Goal: Information Seeking & Learning: Check status

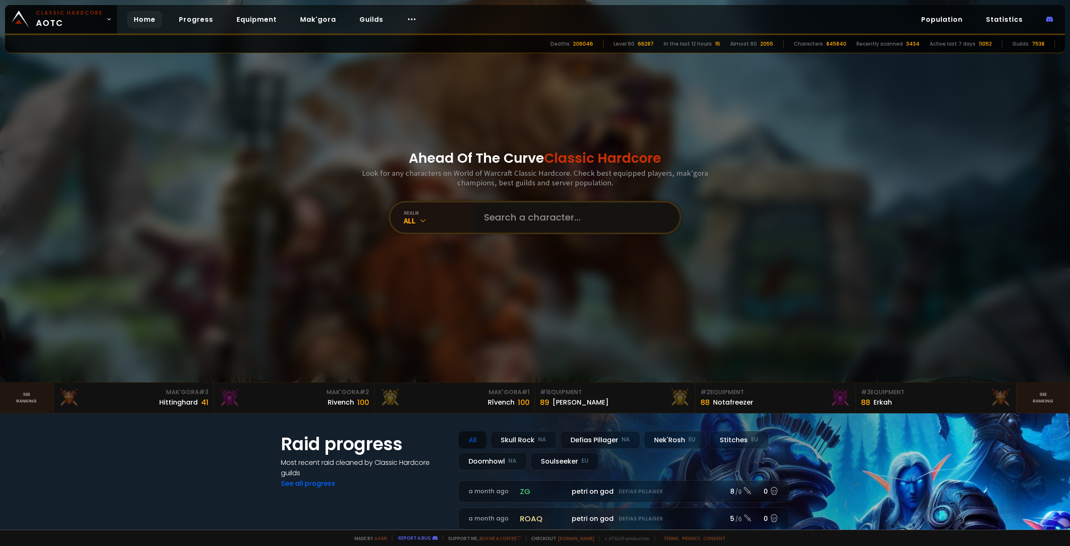
click at [515, 220] on input "text" at bounding box center [574, 217] width 191 height 30
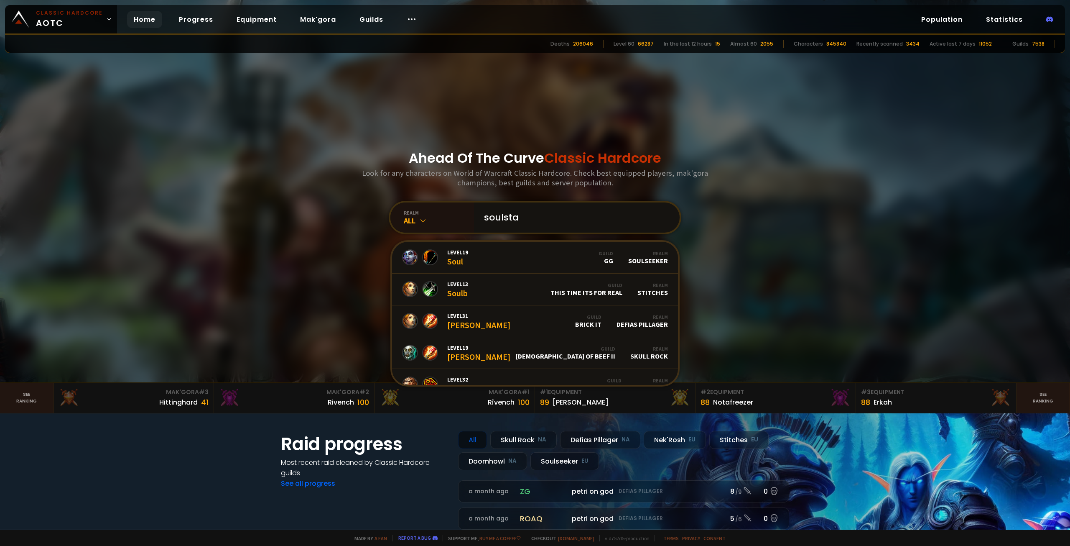
type input "soulstar"
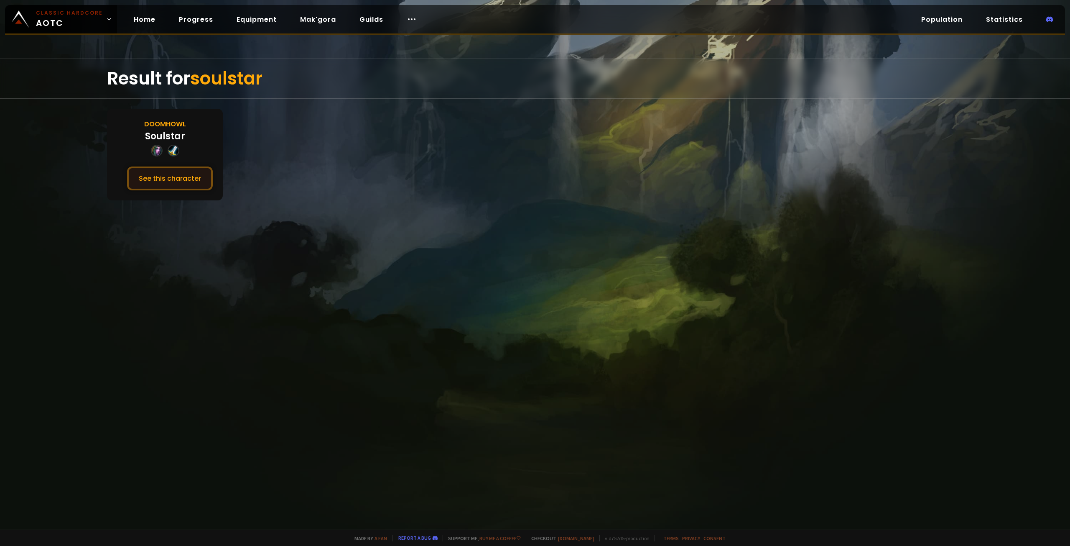
click at [196, 179] on button "See this character" at bounding box center [170, 178] width 86 height 24
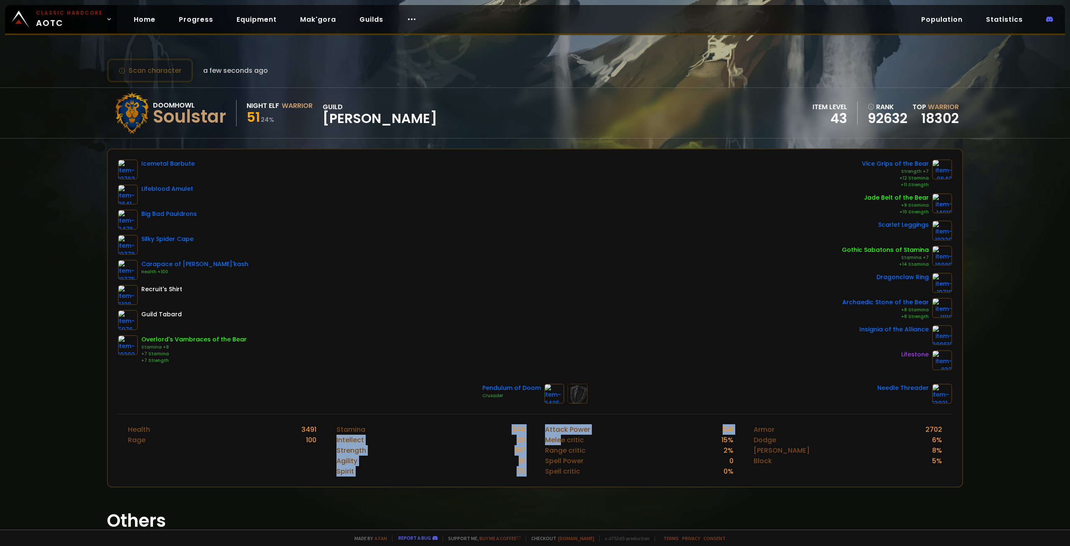
drag, startPoint x: 462, startPoint y: 432, endPoint x: 567, endPoint y: 451, distance: 106.2
click at [563, 443] on div "Health 3491 Rage 100 Stamina 244 Intellect 28 Strength 197 Agility 81 Spirit 73…" at bounding box center [535, 449] width 834 height 73
click at [569, 462] on div "Spell Power" at bounding box center [564, 460] width 38 height 10
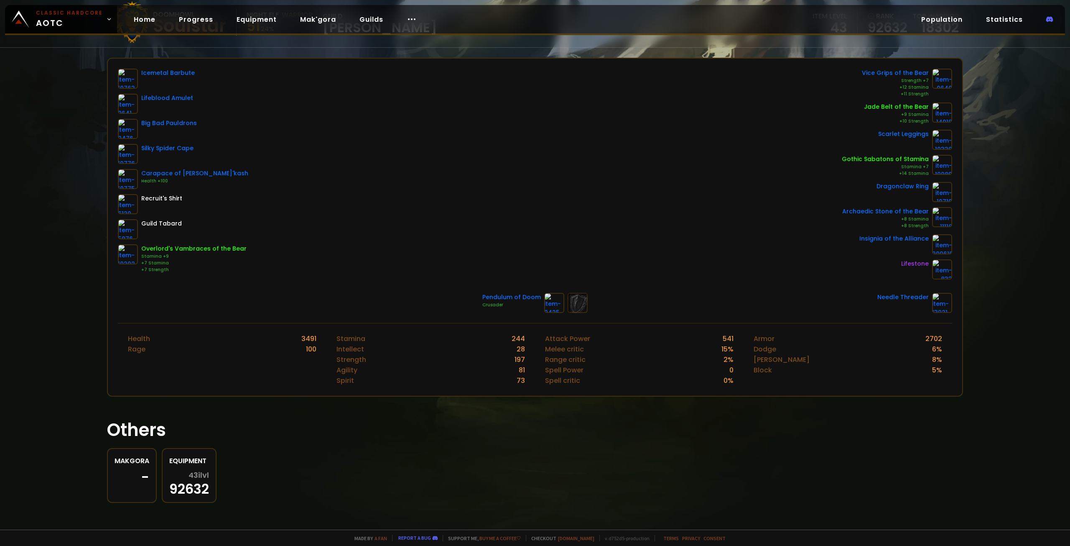
scroll to position [7, 0]
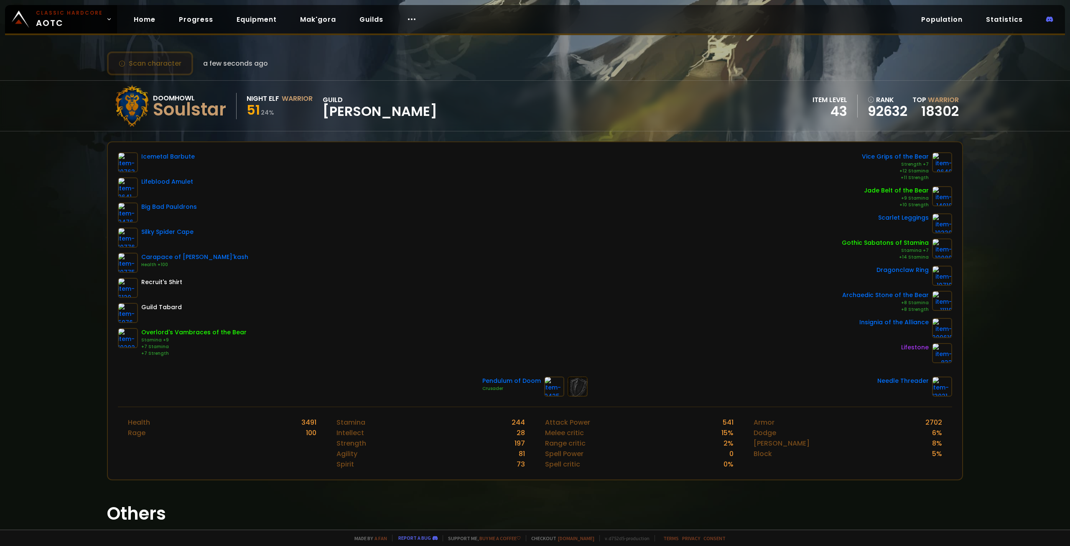
click at [153, 66] on button "Scan character" at bounding box center [150, 63] width 86 height 24
click at [158, 64] on button "Scan character" at bounding box center [150, 63] width 86 height 24
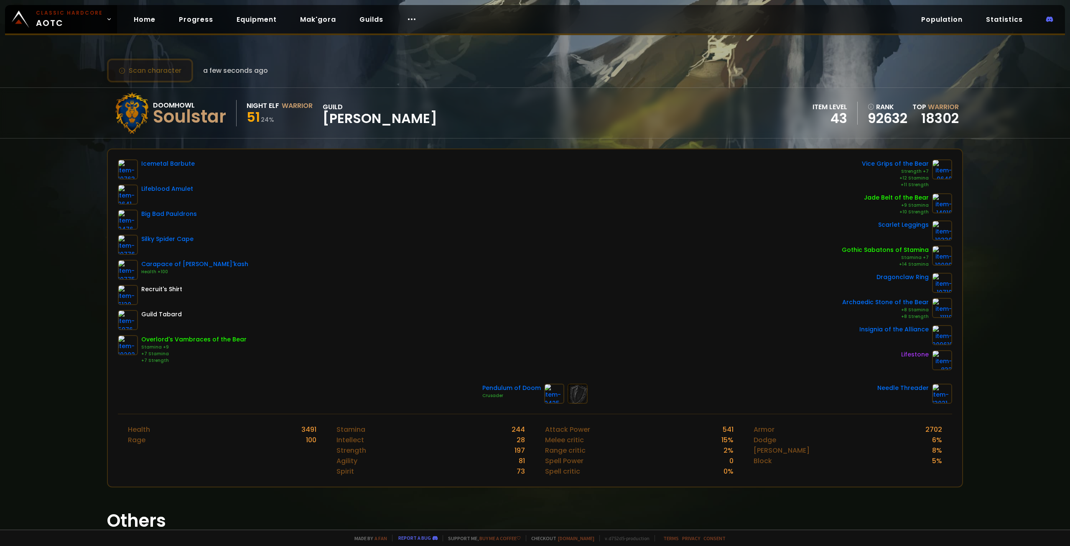
click at [164, 82] on button "Scan character" at bounding box center [150, 71] width 86 height 24
click at [164, 72] on button "Scan character" at bounding box center [150, 71] width 86 height 24
click at [707, 251] on div "Icemetal Barbute Lifeblood Amulet Big Bad Pauldrons Silky Spider Cape Carapace …" at bounding box center [535, 264] width 834 height 211
click at [431, 12] on div "Classic Hardcore AOTC Home Progress Equipment Mak'gora Guilds Population Statis…" at bounding box center [535, 20] width 1060 height 30
click at [147, 64] on button "Scan character" at bounding box center [150, 71] width 86 height 24
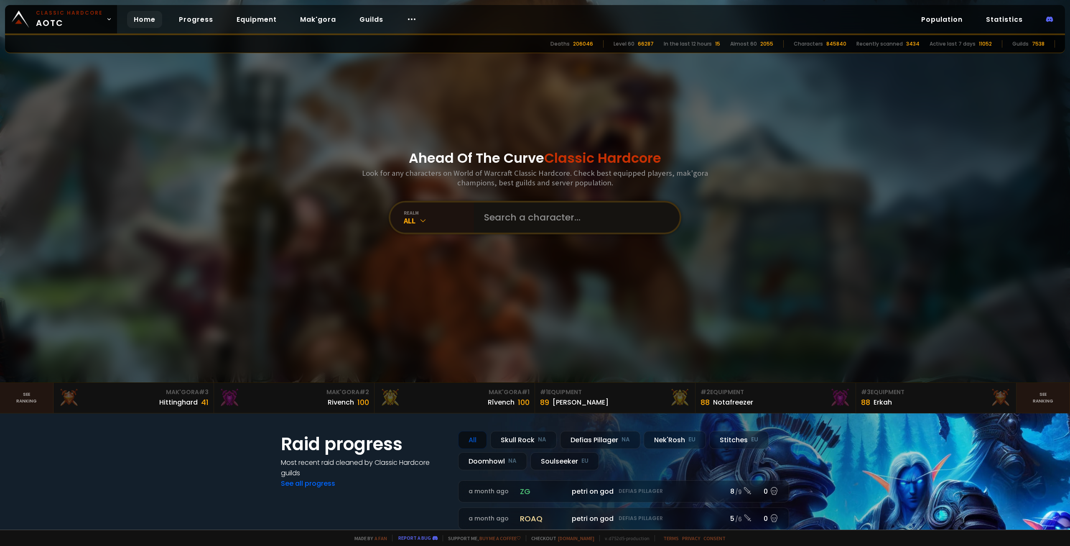
click at [504, 218] on input "text" at bounding box center [574, 217] width 191 height 30
type input "tommyi"
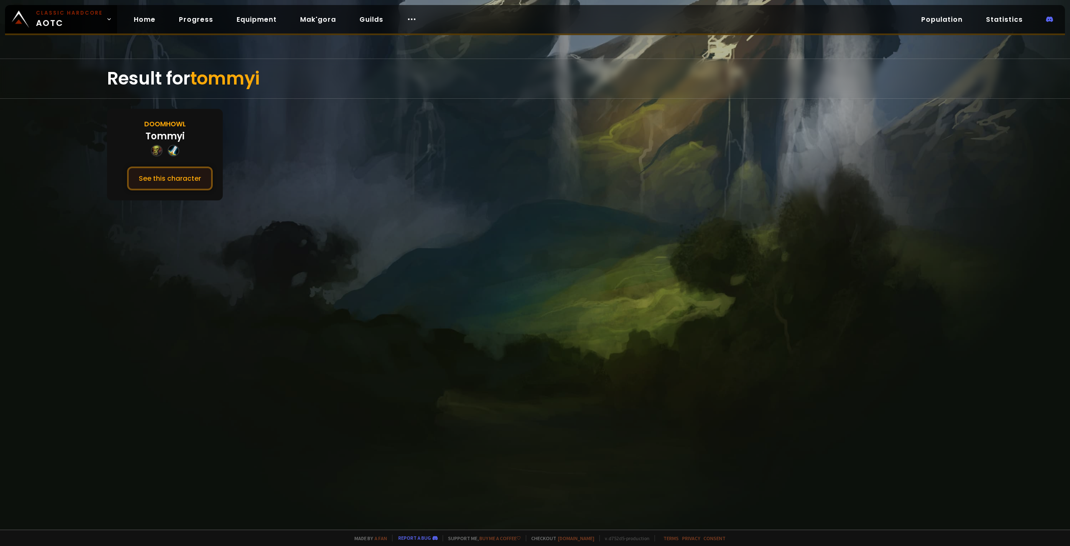
click at [203, 183] on button "See this character" at bounding box center [170, 178] width 86 height 24
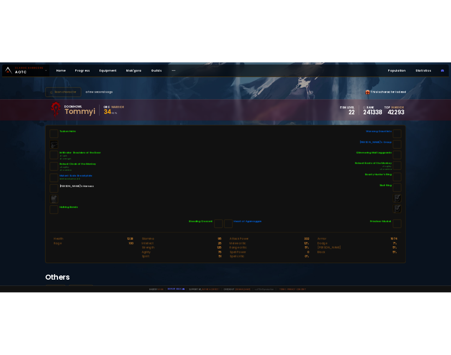
scroll to position [80, 0]
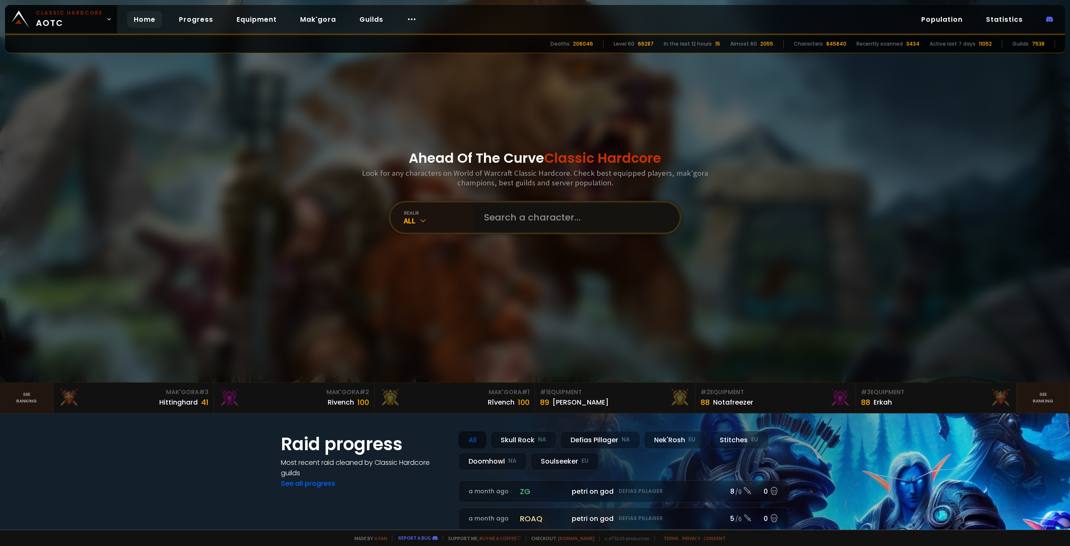
click at [513, 220] on input "text" at bounding box center [574, 217] width 191 height 30
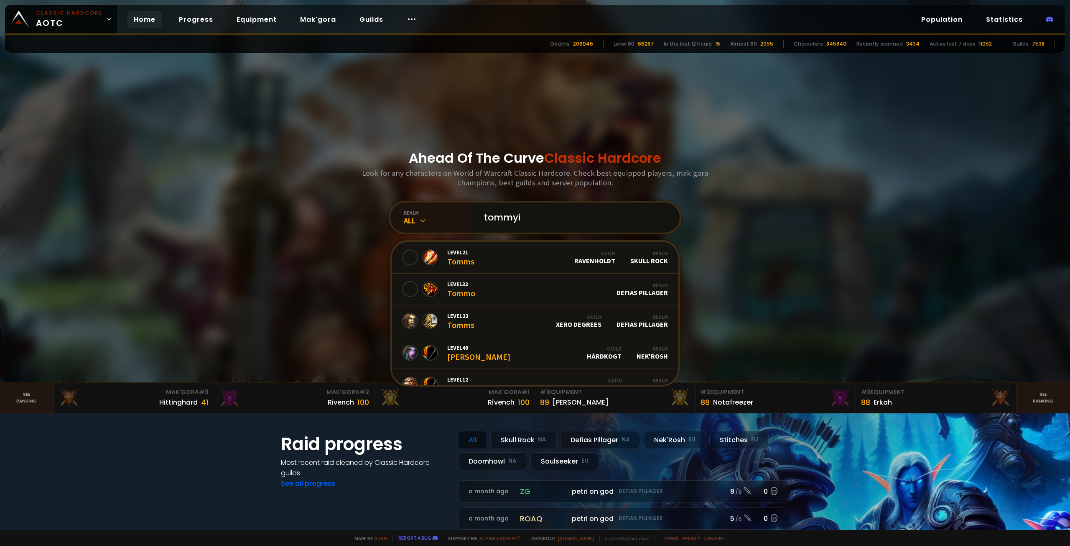
type input "tommyii"
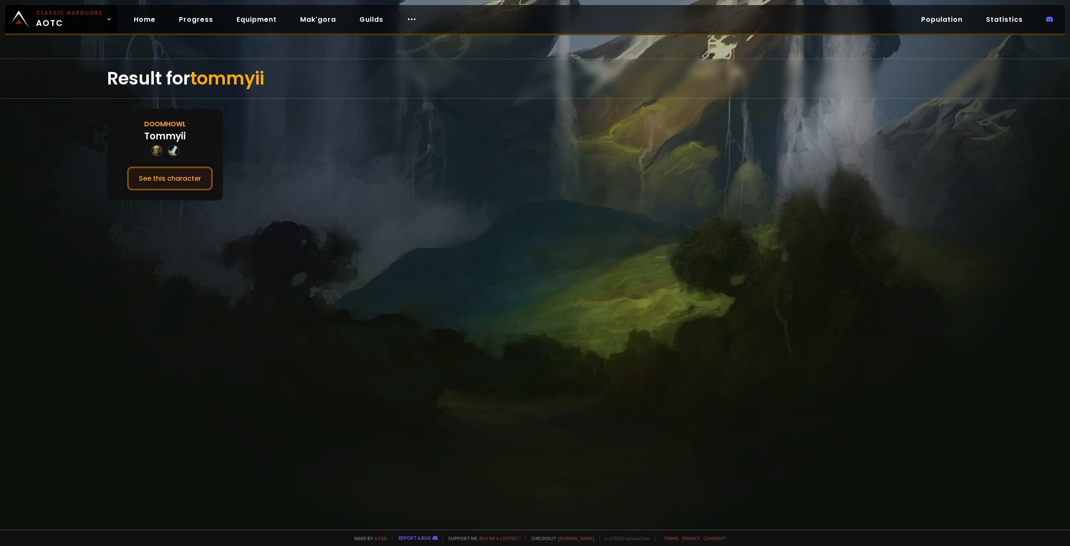
click at [186, 173] on button "See this character" at bounding box center [170, 178] width 86 height 24
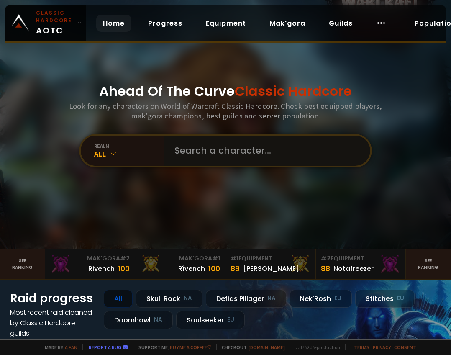
click at [247, 151] on input "text" at bounding box center [264, 150] width 191 height 30
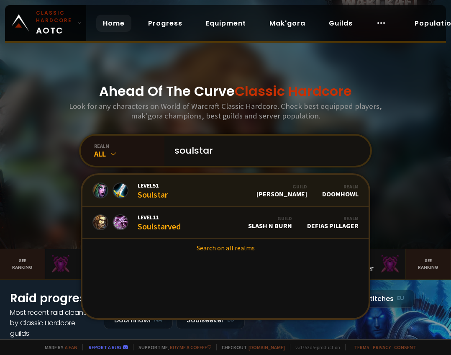
type input "soulstar"
click at [151, 192] on div "Level 51 Soulstar" at bounding box center [153, 190] width 30 height 18
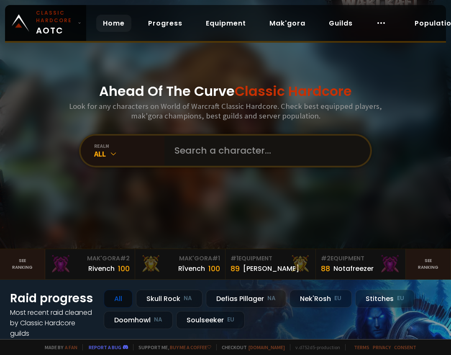
click at [233, 151] on input "text" at bounding box center [264, 150] width 191 height 30
type input "tommylocki"
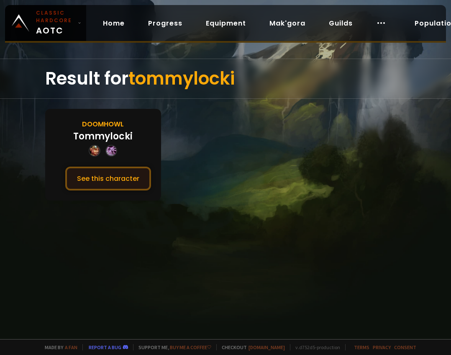
click at [130, 179] on button "See this character" at bounding box center [108, 178] width 86 height 24
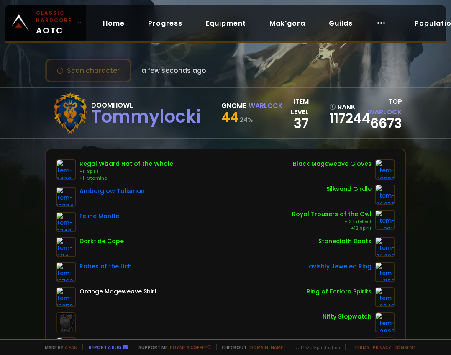
click at [117, 69] on button "Scan character" at bounding box center [88, 71] width 86 height 24
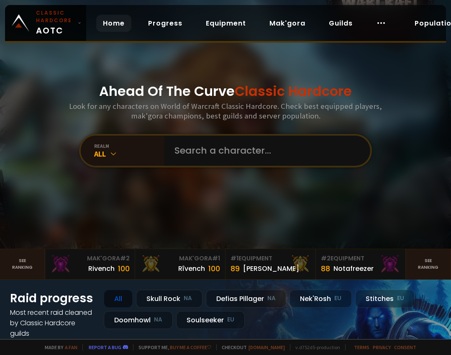
click at [225, 134] on div "realm All" at bounding box center [225, 150] width 293 height 33
click at [230, 156] on input "text" at bounding box center [264, 150] width 191 height 30
type input "soulstar"
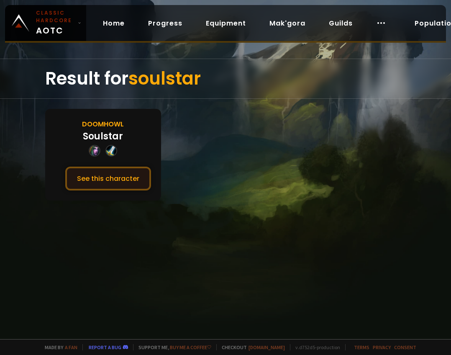
click at [122, 175] on button "See this character" at bounding box center [108, 178] width 86 height 24
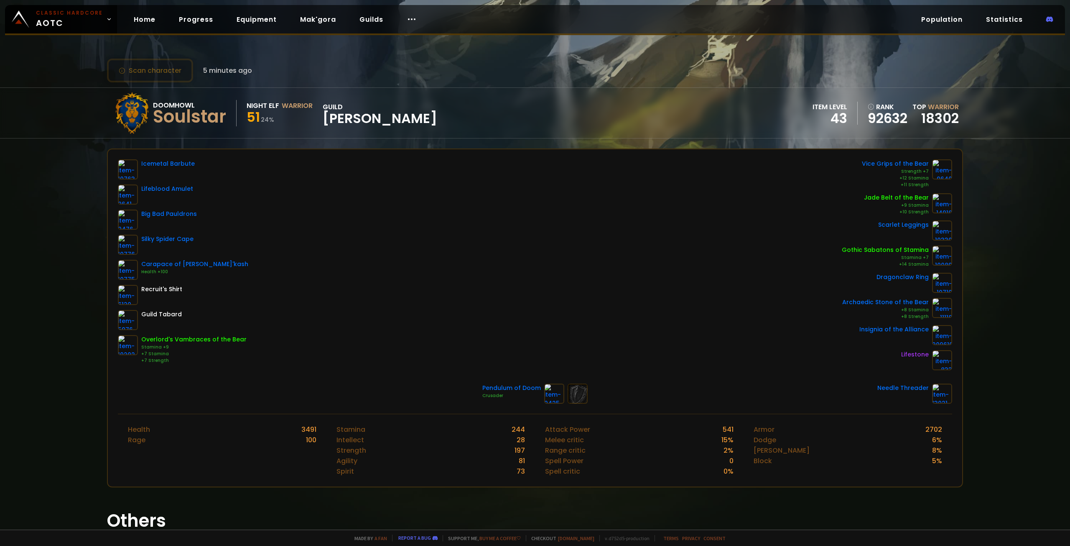
click at [906, 354] on div "Lifestone" at bounding box center [915, 354] width 28 height 9
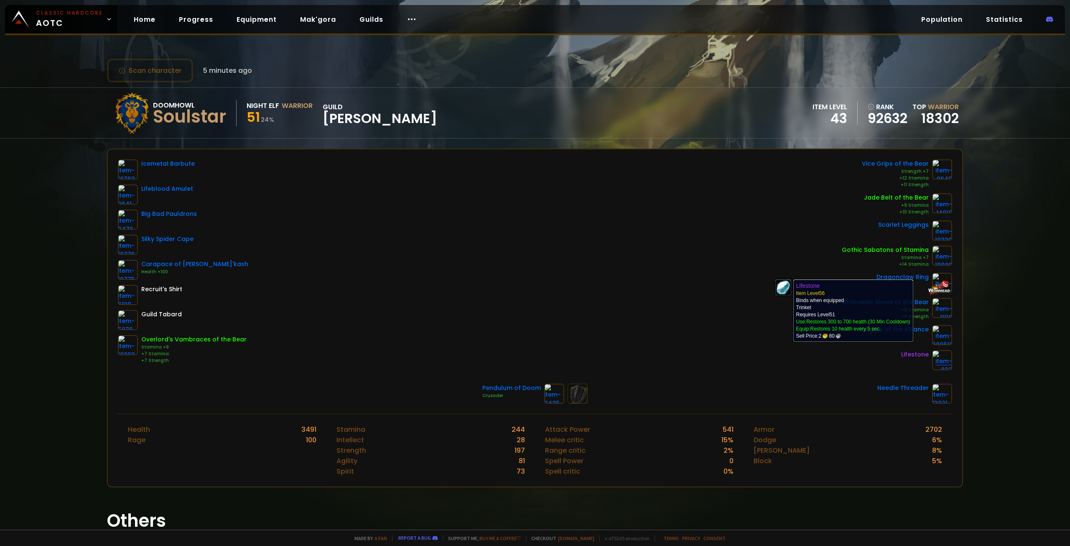
click at [934, 356] on img at bounding box center [942, 360] width 20 height 20
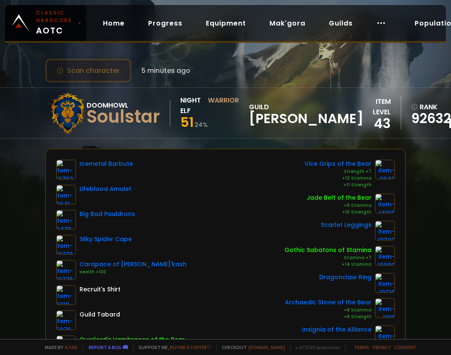
click at [92, 70] on button "Scan character" at bounding box center [88, 71] width 86 height 24
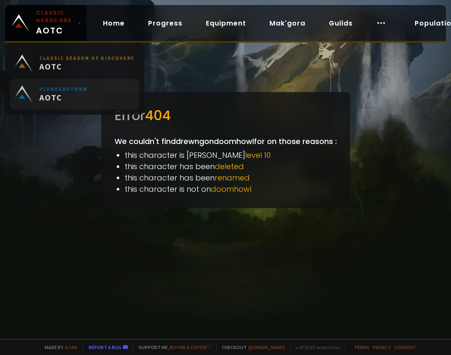
click at [110, 98] on link "Plunderstorm AOTC" at bounding box center [74, 95] width 129 height 31
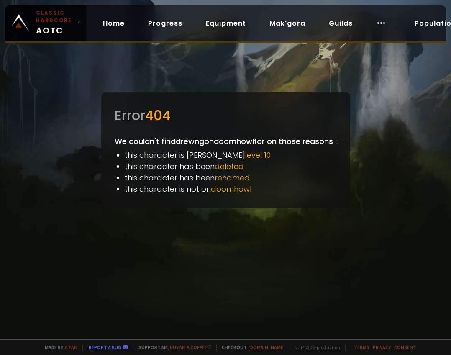
click at [117, 23] on link "Home" at bounding box center [113, 23] width 35 height 17
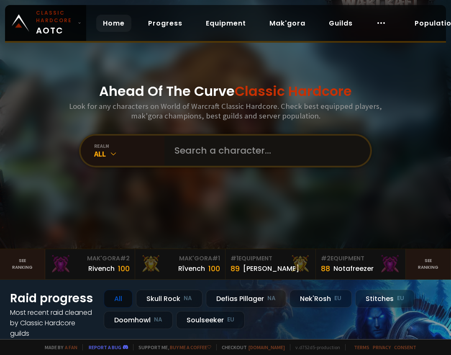
click at [247, 153] on input "text" at bounding box center [264, 150] width 191 height 30
type input "drewng"
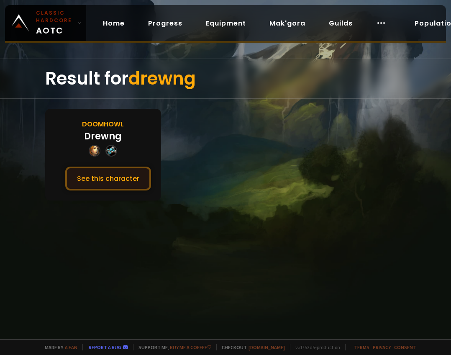
click at [115, 181] on button "See this character" at bounding box center [108, 178] width 86 height 24
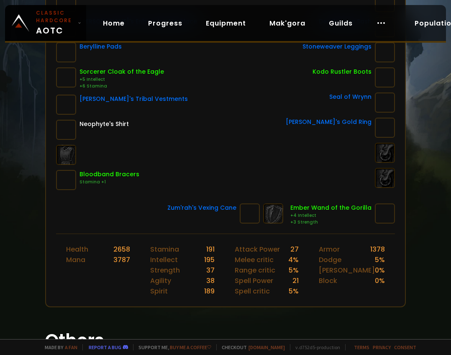
scroll to position [268, 0]
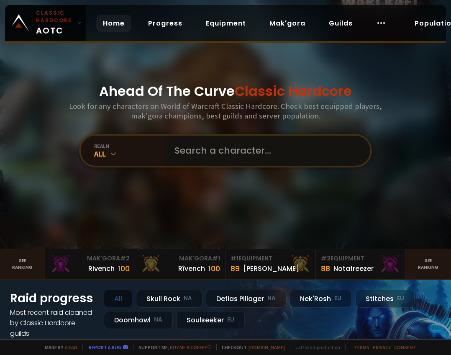
click at [189, 153] on input "text" at bounding box center [264, 150] width 191 height 30
type input "ngkaho"
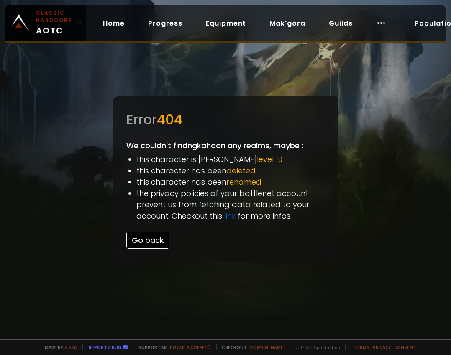
click at [164, 237] on button "Go back" at bounding box center [147, 239] width 43 height 17
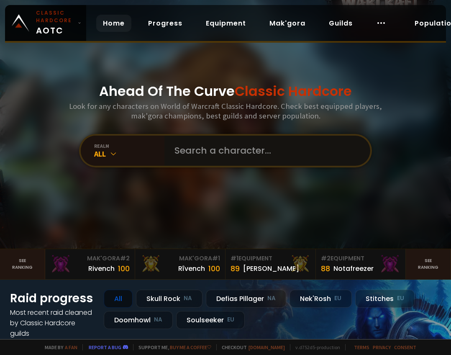
click at [240, 145] on input "text" at bounding box center [264, 150] width 191 height 30
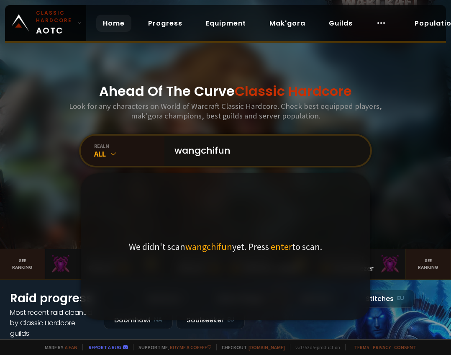
type input "wangchifung"
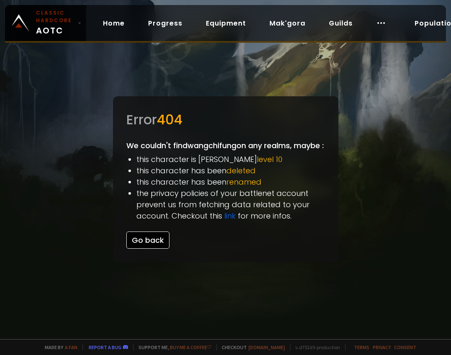
click at [139, 248] on button "Go back" at bounding box center [147, 239] width 43 height 17
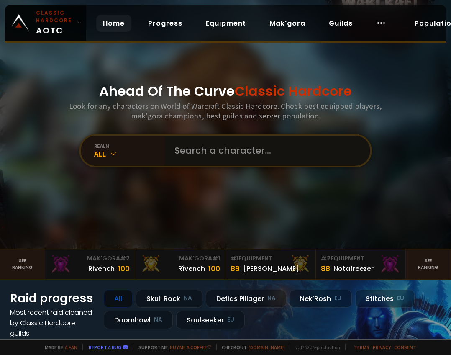
click at [171, 155] on input "text" at bounding box center [264, 150] width 191 height 30
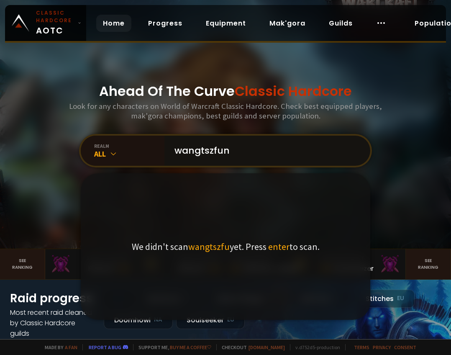
type input "wangtszfung"
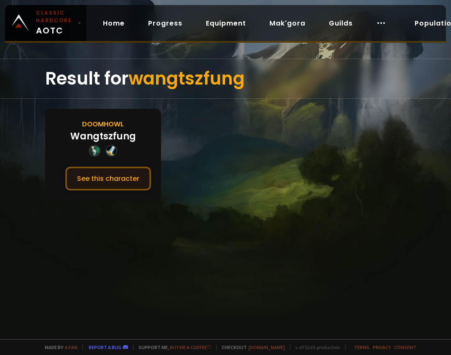
click at [135, 167] on button "See this character" at bounding box center [108, 178] width 86 height 24
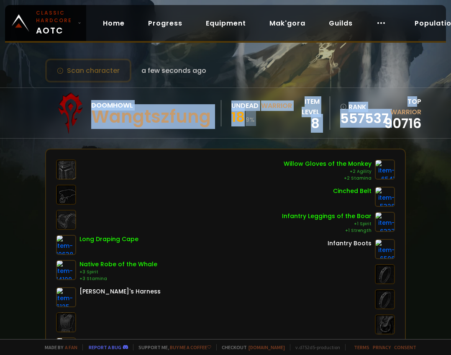
drag, startPoint x: 353, startPoint y: 56, endPoint x: 419, endPoint y: 97, distance: 76.9
click at [419, 97] on div "Scan character a few seconds ago Doomhowl Wangtszfung Undead Warrior 18 9 % ite…" at bounding box center [225, 169] width 451 height 339
click at [415, 97] on div "Top Warrior" at bounding box center [402, 106] width 37 height 21
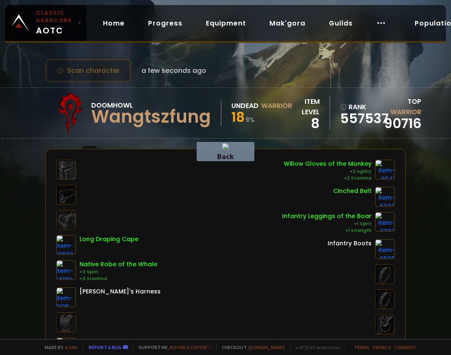
drag, startPoint x: 319, startPoint y: 68, endPoint x: 187, endPoint y: 68, distance: 132.5
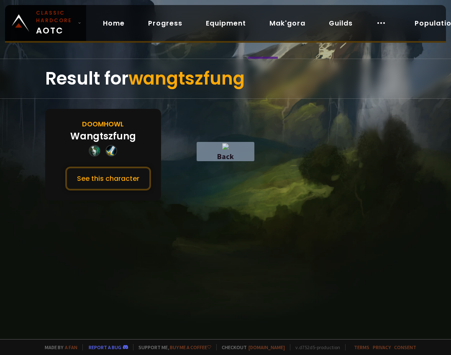
drag, startPoint x: 278, startPoint y: 58, endPoint x: 148, endPoint y: 56, distance: 129.6
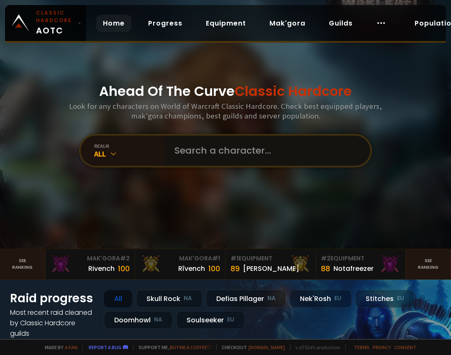
click at [233, 140] on input "text" at bounding box center [264, 150] width 191 height 30
type input "tommyii"
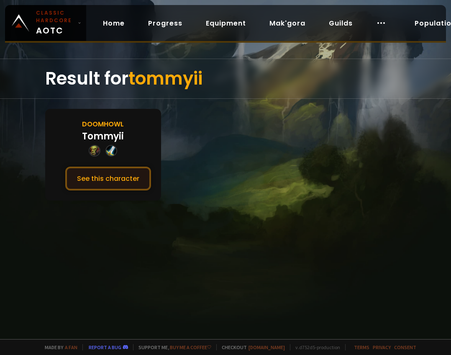
click at [112, 176] on button "See this character" at bounding box center [108, 178] width 86 height 24
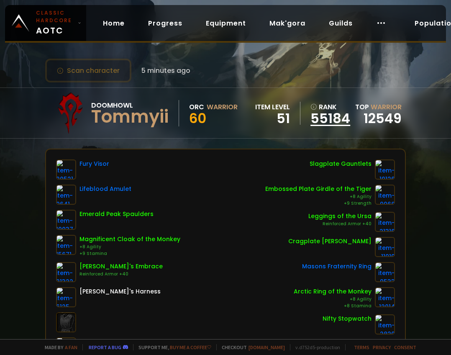
click at [332, 117] on link "55184" at bounding box center [330, 118] width 40 height 13
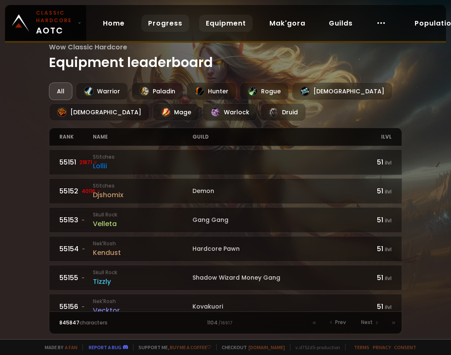
click at [164, 23] on link "Progress" at bounding box center [165, 23] width 48 height 17
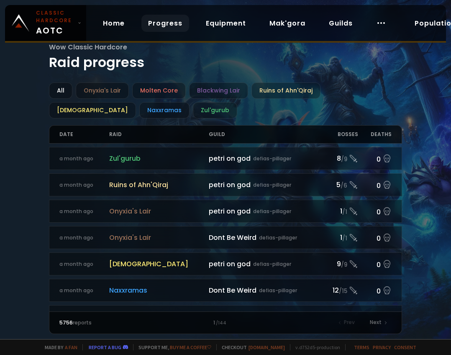
click at [288, 32] on div "Home Progress Equipment Mak'gora Guilds" at bounding box center [244, 23] width 316 height 27
click at [289, 26] on link "Mak'gora" at bounding box center [287, 23] width 49 height 17
